Goal: Task Accomplishment & Management: Use online tool/utility

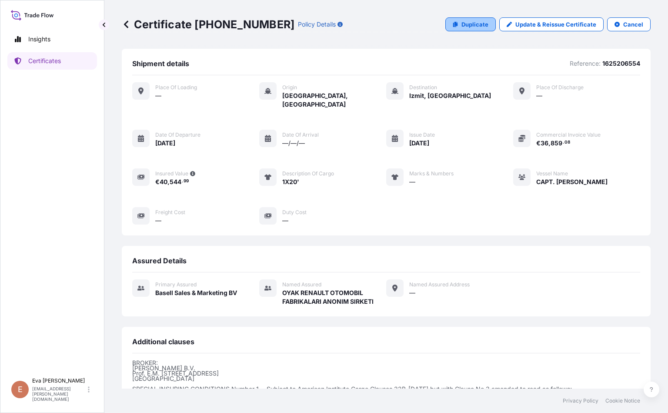
click at [461, 23] on p "Duplicate" at bounding box center [474, 24] width 27 height 9
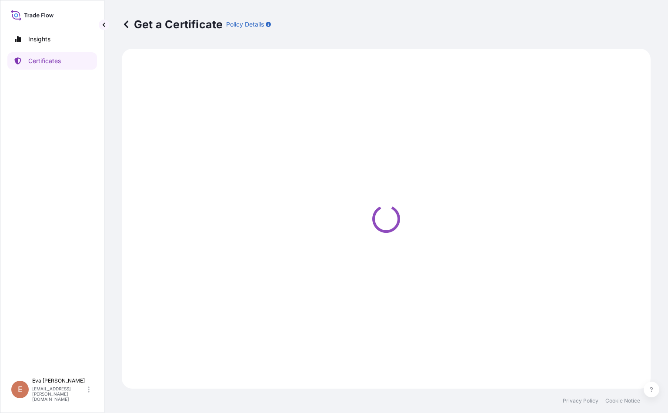
select select "Sea"
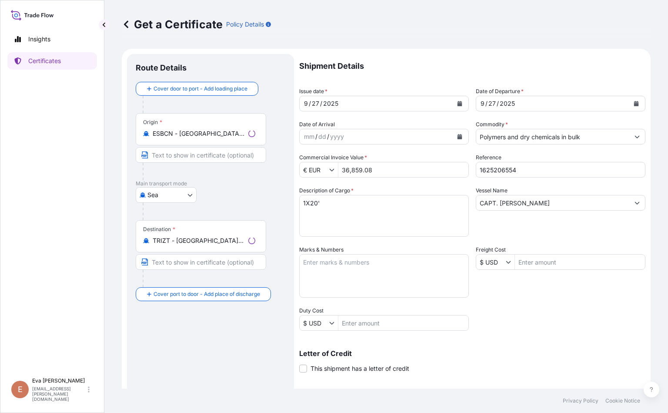
select select "32164"
drag, startPoint x: 376, startPoint y: 163, endPoint x: 335, endPoint y: 164, distance: 40.5
click at [335, 164] on div "€ EUR 36,859.08" at bounding box center [384, 170] width 170 height 16
type input "31,740"
drag, startPoint x: 223, startPoint y: 251, endPoint x: 111, endPoint y: 230, distance: 113.7
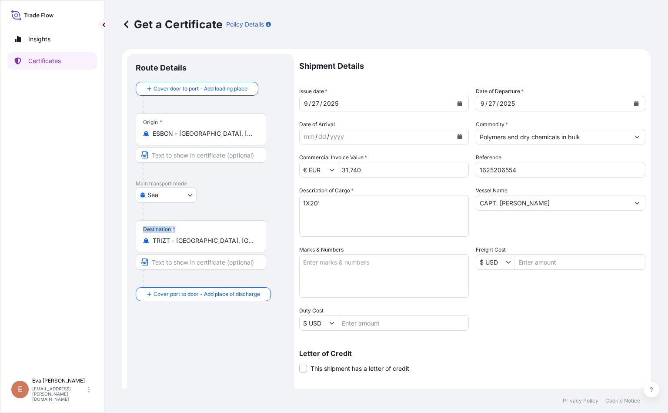
click at [111, 230] on div "Get a Certificate Policy Details Route Details Cover door to port - Add loading…" at bounding box center [386, 194] width 564 height 388
click at [209, 222] on div "Destination * TRIZT - [GEOGRAPHIC_DATA], [GEOGRAPHIC_DATA]" at bounding box center [201, 236] width 130 height 32
click at [209, 236] on input "TRIZT - [GEOGRAPHIC_DATA], [GEOGRAPHIC_DATA]" at bounding box center [204, 240] width 103 height 9
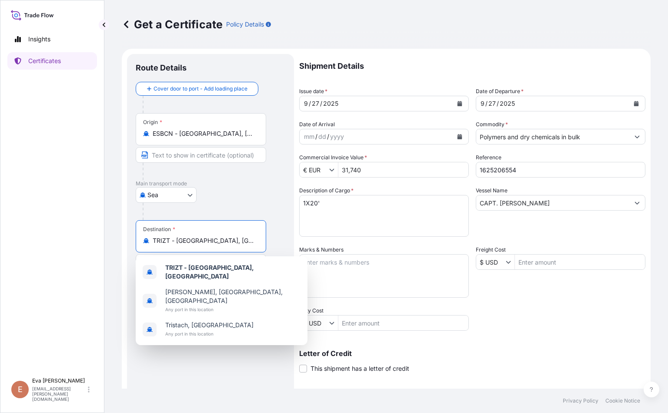
drag, startPoint x: 217, startPoint y: 244, endPoint x: 122, endPoint y: 235, distance: 95.7
click at [122, 235] on form "Route Details Cover door to port - Add loading place Place of loading Road / In…" at bounding box center [386, 273] width 529 height 449
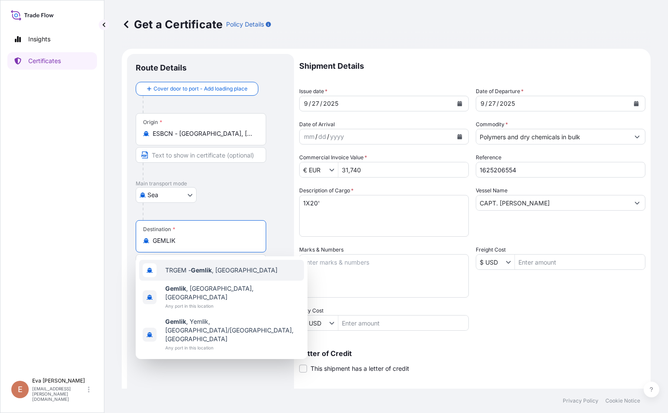
click at [182, 269] on span "TRGEM - Gemlik , [GEOGRAPHIC_DATA]" at bounding box center [221, 270] width 112 height 9
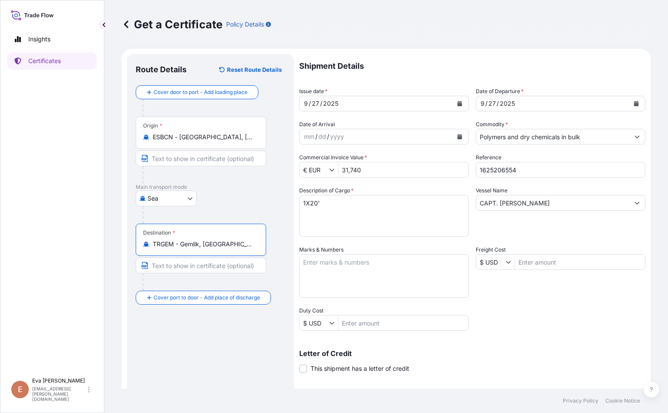
type input "TRGEM - Gemlik, [GEOGRAPHIC_DATA]"
click at [543, 168] on input "1625206554" at bounding box center [561, 170] width 170 height 16
type input "1625207693"
drag, startPoint x: 374, startPoint y: 170, endPoint x: 255, endPoint y: 170, distance: 119.6
click at [255, 170] on form "Route Details Reset Route Details Cover door to port - Add loading place Place …" at bounding box center [386, 273] width 529 height 449
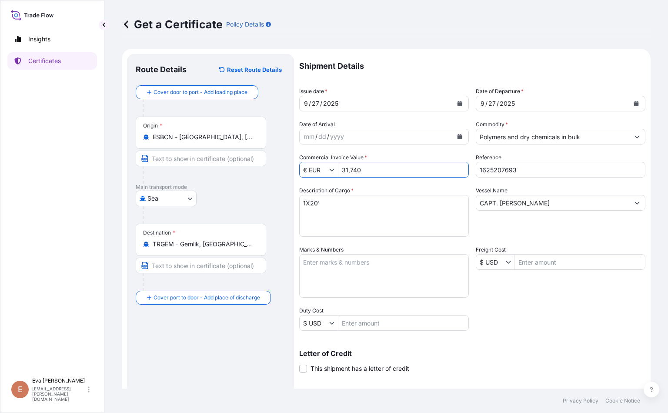
drag, startPoint x: 367, startPoint y: 170, endPoint x: 291, endPoint y: 160, distance: 76.7
click at [291, 160] on form "Route Details Reset Route Details Cover door to port - Add loading place Place …" at bounding box center [386, 273] width 529 height 449
type input "31,740"
click at [313, 202] on textarea "1X20'" at bounding box center [384, 216] width 170 height 42
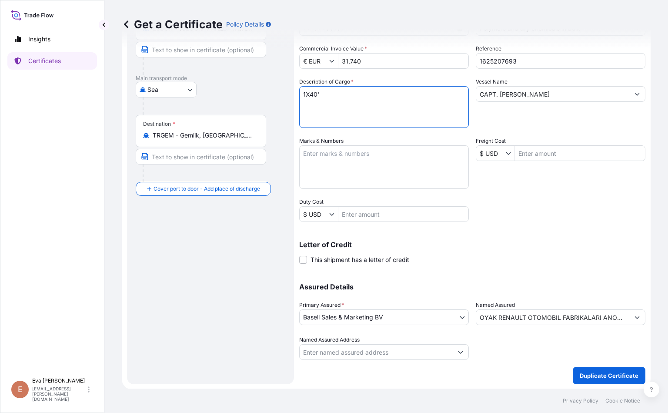
type textarea "1X40'"
click at [547, 97] on input "CAPT. [PERSON_NAME]" at bounding box center [552, 94] width 153 height 16
drag, startPoint x: 547, startPoint y: 97, endPoint x: 346, endPoint y: 73, distance: 202.7
click at [346, 73] on div "Shipment Details Issue date * [DATE] Date of Departure * [DATE] Date of Arrival…" at bounding box center [472, 152] width 346 height 414
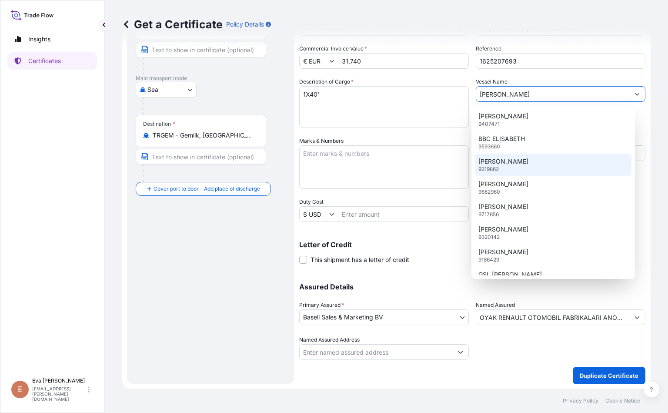
click at [509, 160] on p "[PERSON_NAME]" at bounding box center [503, 161] width 50 height 9
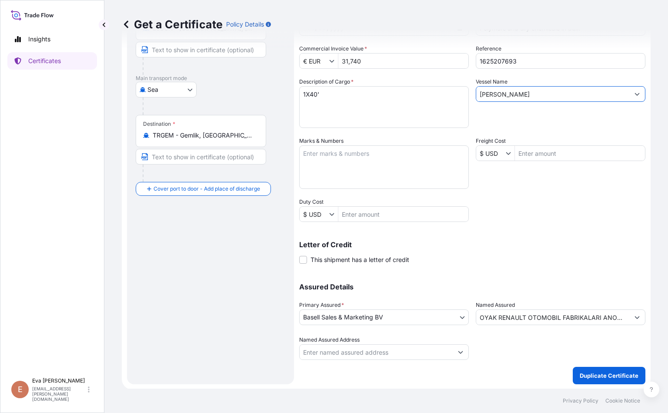
type input "[PERSON_NAME]"
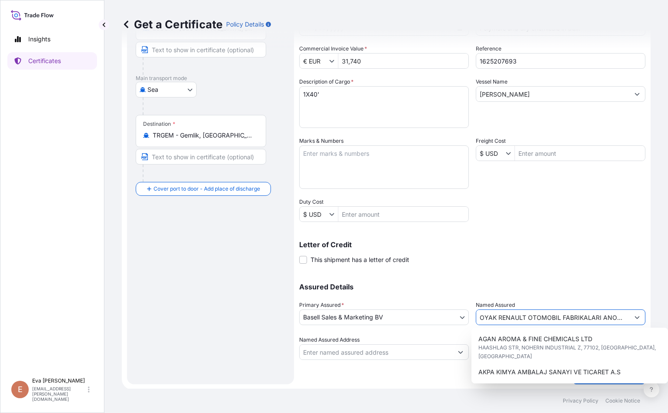
click at [635, 317] on icon "Show suggestions" at bounding box center [637, 316] width 5 height 5
drag, startPoint x: 614, startPoint y: 316, endPoint x: 397, endPoint y: 296, distance: 217.5
click at [397, 296] on div "Assured Details Primary Assured * Basell Sales & Marketing BV Basell Poliolefin…" at bounding box center [472, 316] width 346 height 87
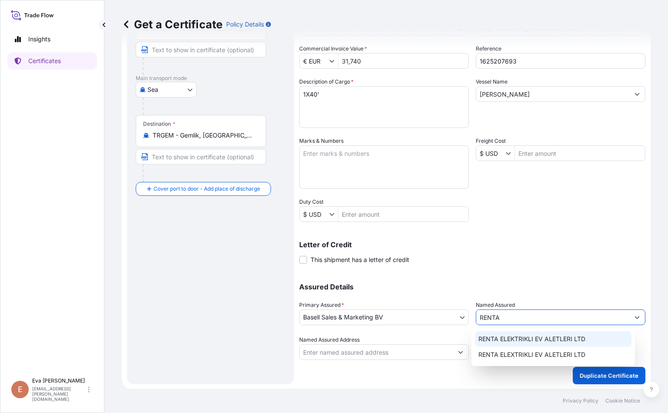
click at [520, 341] on span "RENTA ELEKTRIKLI EV ALETLERI LTD" at bounding box center [531, 338] width 107 height 9
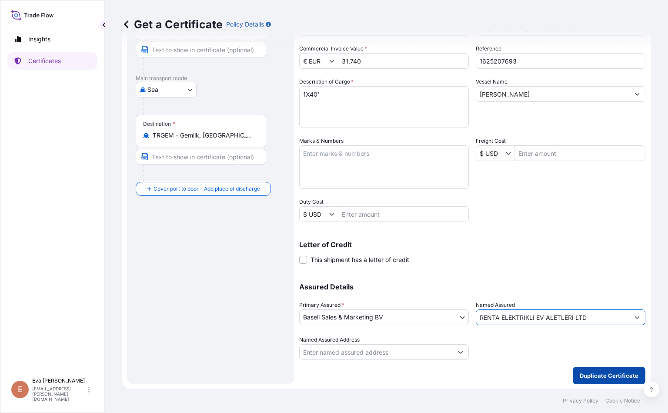
type input "RENTA ELEKTRIKLI EV ALETLERI LTD"
click at [620, 371] on p "Duplicate Certificate" at bounding box center [609, 375] width 59 height 9
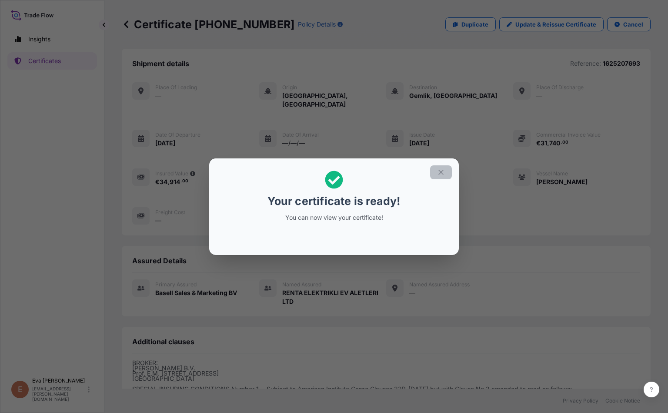
click at [442, 170] on icon "button" at bounding box center [440, 172] width 5 height 5
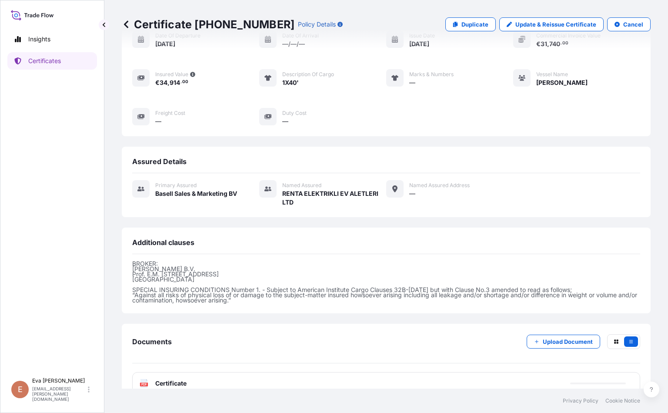
scroll to position [106, 0]
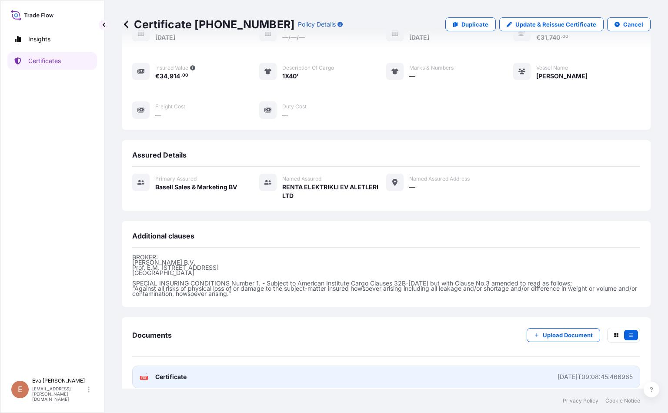
click at [144, 372] on icon at bounding box center [143, 376] width 7 height 9
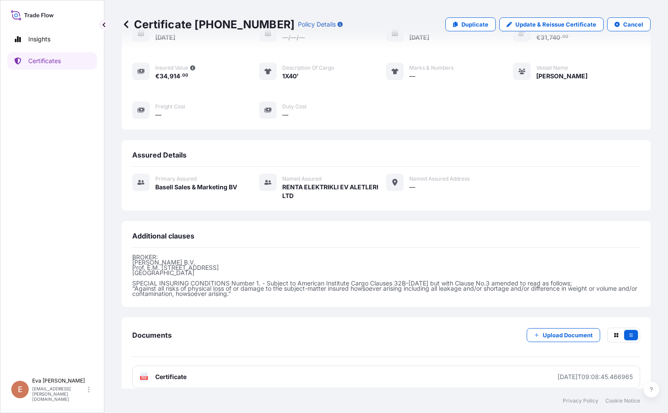
click at [526, 12] on div "Certificate [PHONE_NUMBER] Policy Details Duplicate Update & Reissue Certificat…" at bounding box center [386, 24] width 529 height 49
click at [467, 23] on p "Duplicate" at bounding box center [474, 24] width 27 height 9
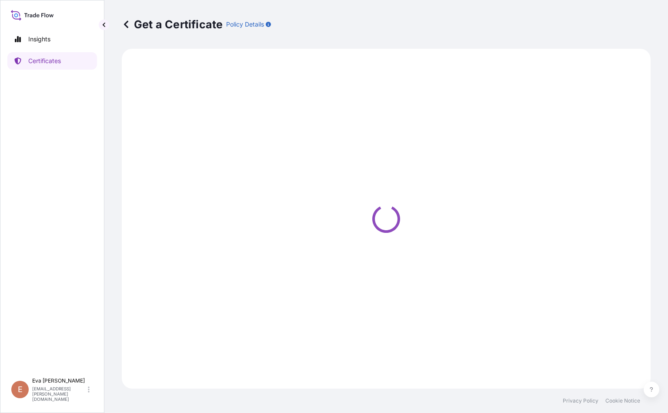
select select "Sea"
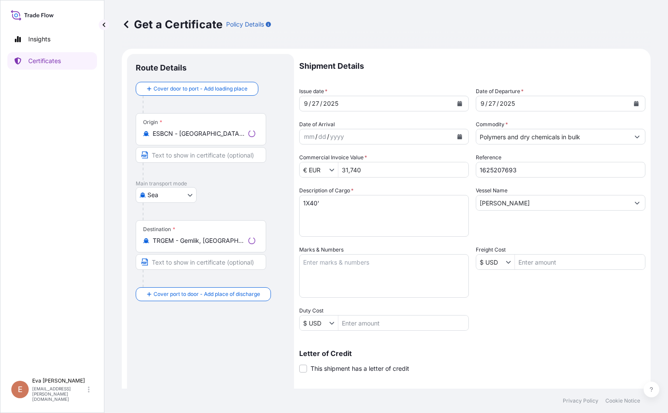
select select "32164"
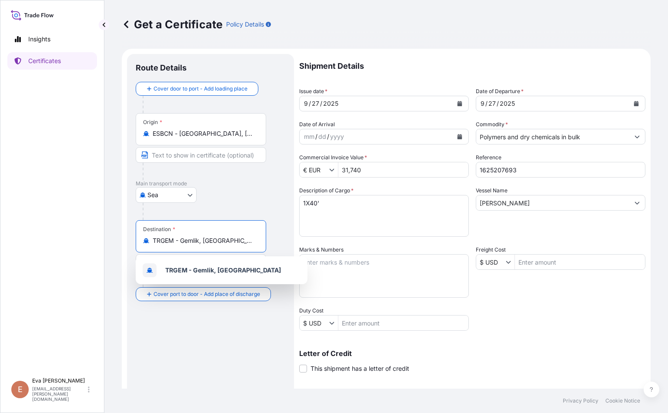
drag, startPoint x: 236, startPoint y: 239, endPoint x: 142, endPoint y: 221, distance: 95.7
click at [142, 221] on div "Destination * TRGEM - Gemlik, [GEOGRAPHIC_DATA]" at bounding box center [201, 236] width 130 height 32
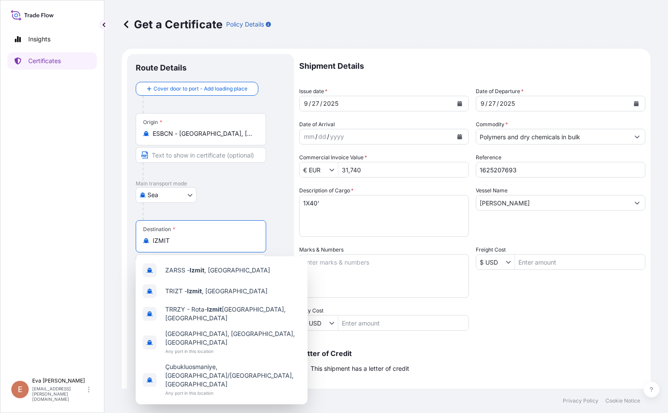
type input "TRGEM - Gemlik, [GEOGRAPHIC_DATA]"
click at [534, 169] on input "1625207693" at bounding box center [561, 170] width 170 height 16
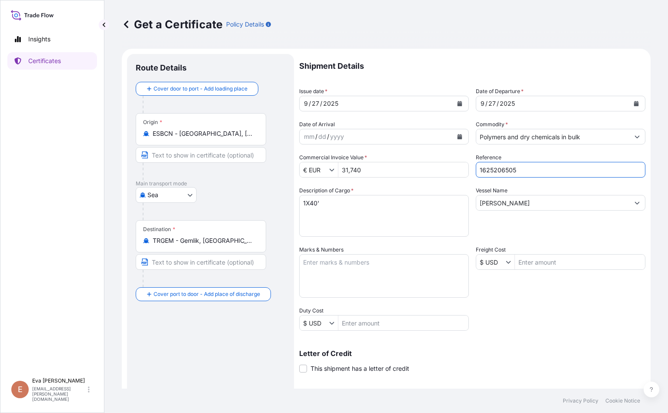
type input "1625206505"
drag, startPoint x: 531, startPoint y: 207, endPoint x: 432, endPoint y: 207, distance: 98.7
click at [432, 207] on div "Shipment Details Issue date * [DATE] Date of Departure * [DATE] Date of Arrival…" at bounding box center [472, 261] width 346 height 414
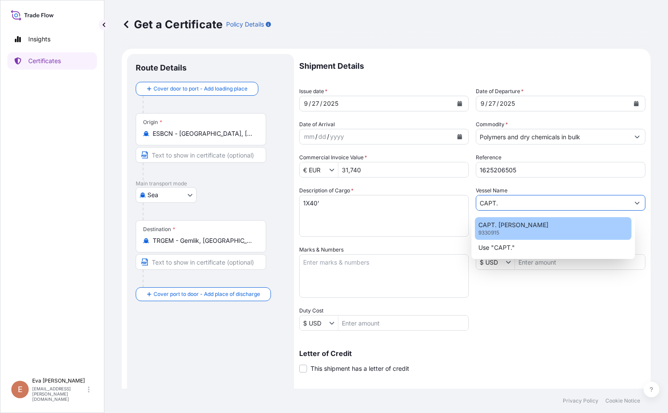
click at [538, 227] on p "CAPT. [PERSON_NAME]" at bounding box center [513, 225] width 70 height 9
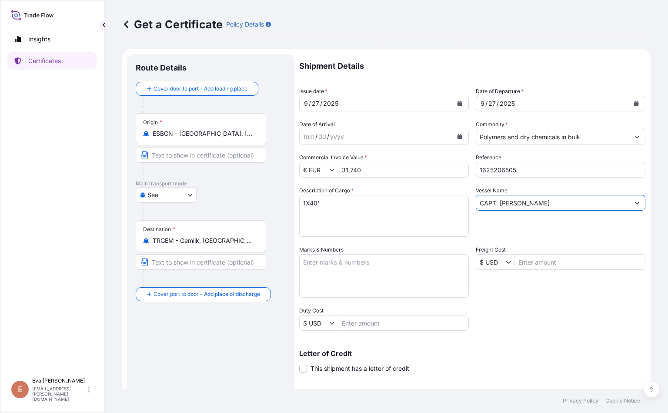
type input "CAPT. [PERSON_NAME]"
click at [315, 205] on textarea "1X40'" at bounding box center [384, 216] width 170 height 42
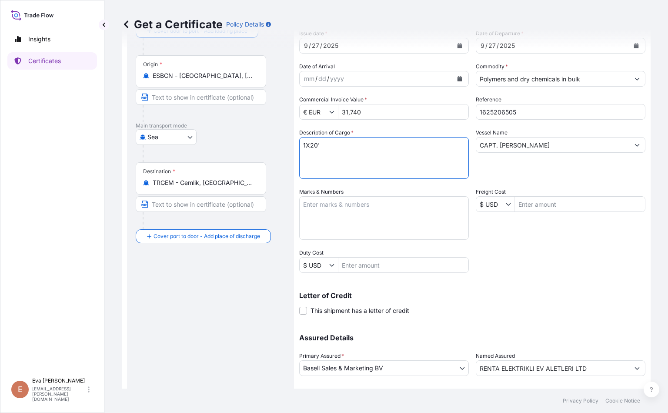
scroll to position [109, 0]
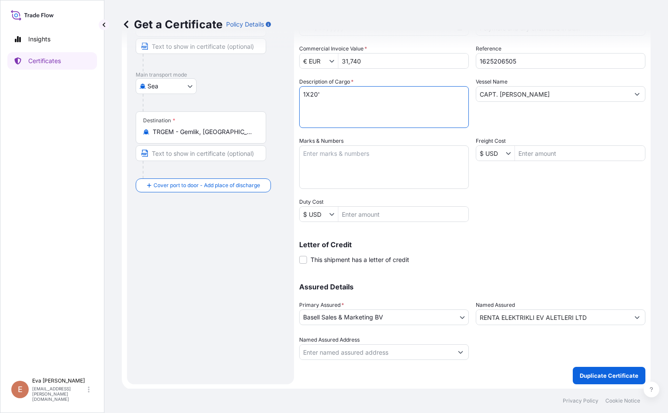
type textarea "1X20'"
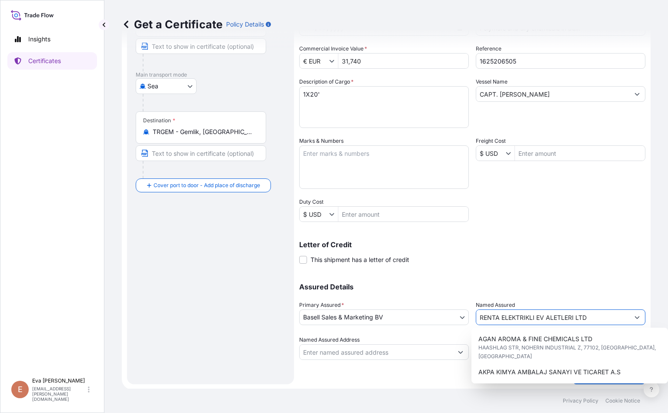
click at [635, 316] on icon "Show suggestions" at bounding box center [637, 316] width 5 height 5
drag, startPoint x: 596, startPoint y: 320, endPoint x: 394, endPoint y: 295, distance: 203.3
click at [394, 295] on div "Assured Details Primary Assured * Basell Sales & Marketing BV Basell Poliolefin…" at bounding box center [472, 316] width 346 height 87
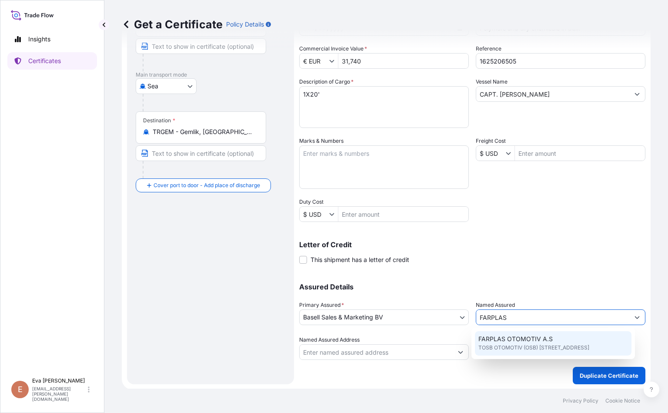
click at [518, 338] on span "FARPLAS OTOMOTIV A.S" at bounding box center [515, 338] width 74 height 9
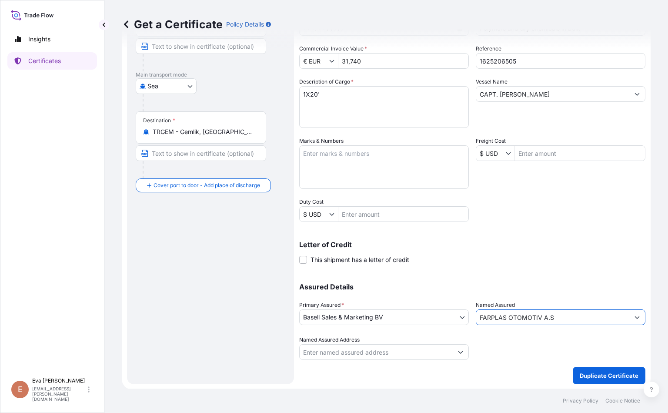
type input "FARPLAS OTOMOTIV A.S"
click at [588, 376] on p "Duplicate Certificate" at bounding box center [609, 375] width 59 height 9
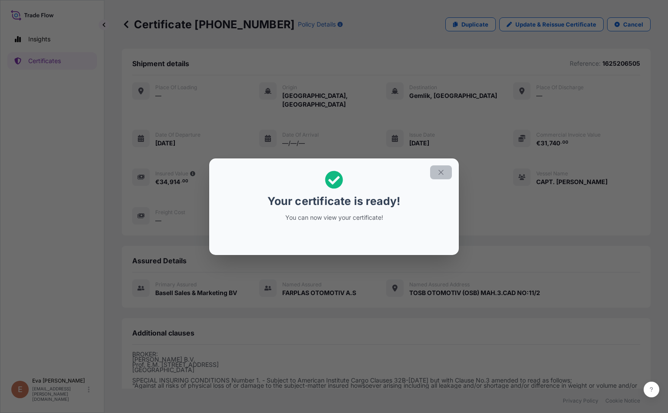
click at [441, 172] on icon "button" at bounding box center [441, 172] width 8 height 8
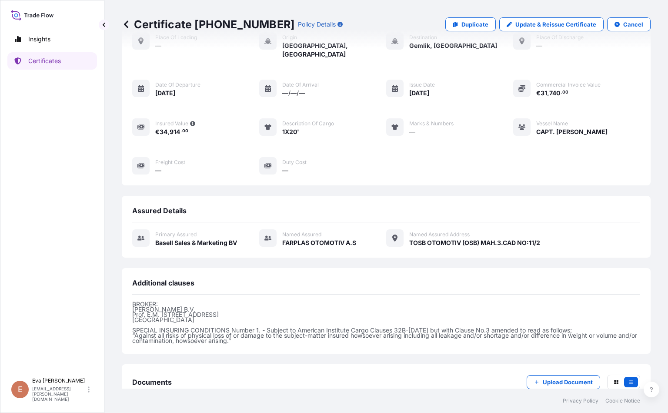
scroll to position [97, 0]
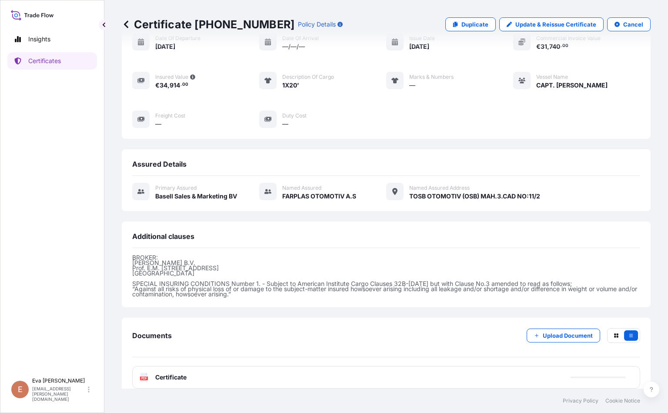
click at [174, 373] on span "Certificate" at bounding box center [170, 377] width 31 height 9
click at [145, 373] on icon at bounding box center [143, 377] width 7 height 9
click at [145, 377] on text "PDF" at bounding box center [144, 378] width 6 height 3
click at [145, 373] on icon at bounding box center [143, 377] width 7 height 9
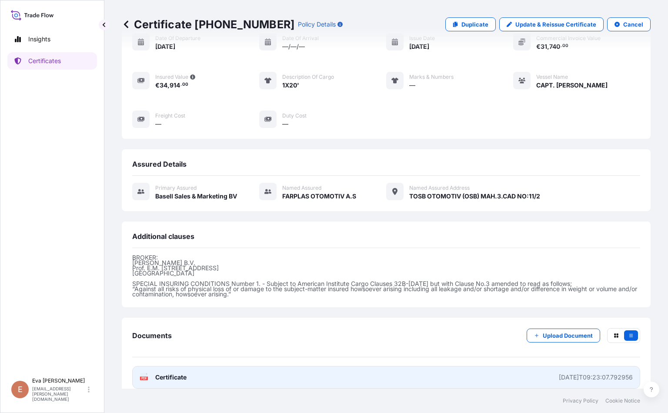
click at [162, 373] on span "Certificate" at bounding box center [170, 377] width 31 height 9
